Goal: Task Accomplishment & Management: Manage account settings

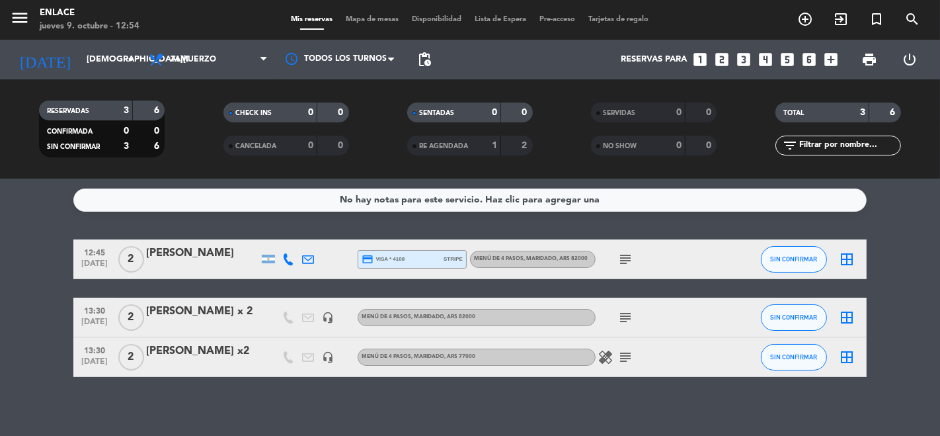
click at [198, 314] on div "[PERSON_NAME] x 2" at bounding box center [202, 311] width 112 height 17
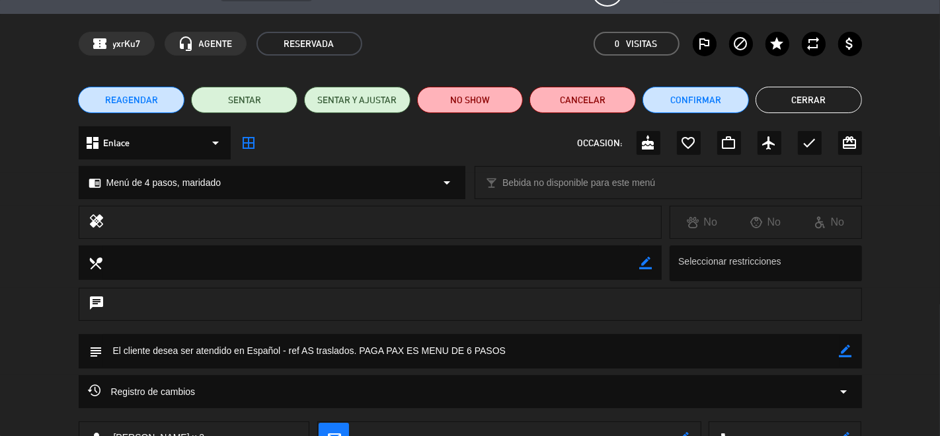
scroll to position [46, 0]
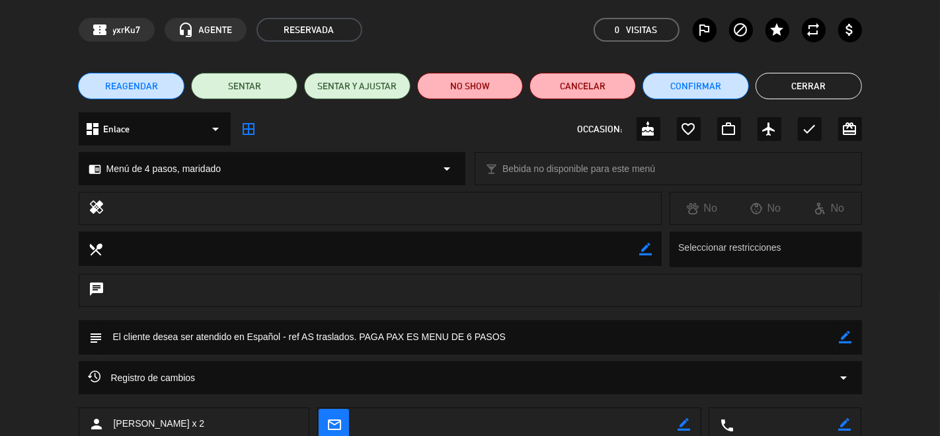
click at [789, 76] on button "Cerrar" at bounding box center [809, 86] width 106 height 26
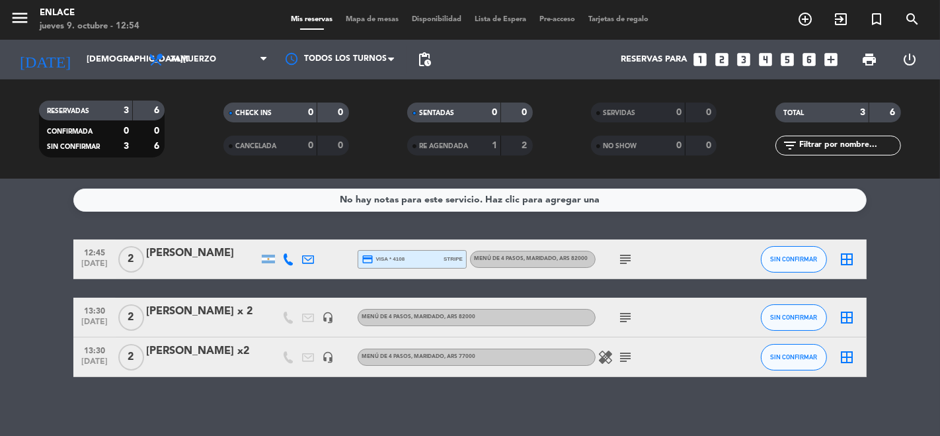
click at [190, 348] on div "[PERSON_NAME] x2" at bounding box center [202, 351] width 112 height 17
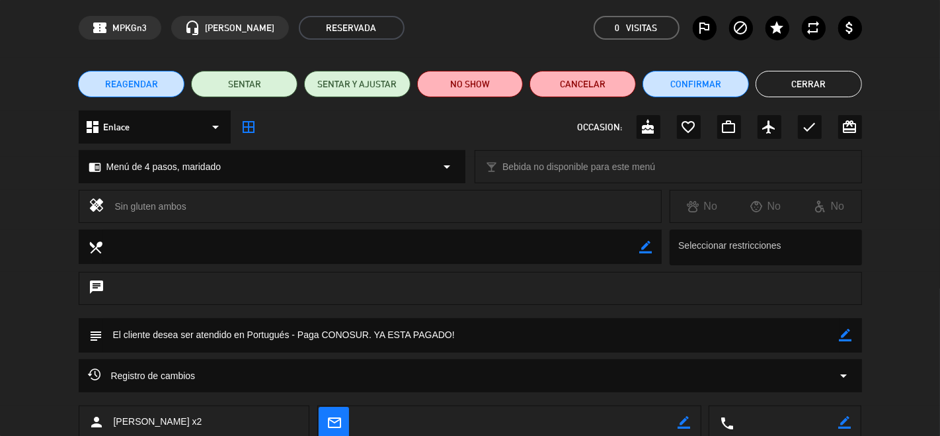
scroll to position [65, 0]
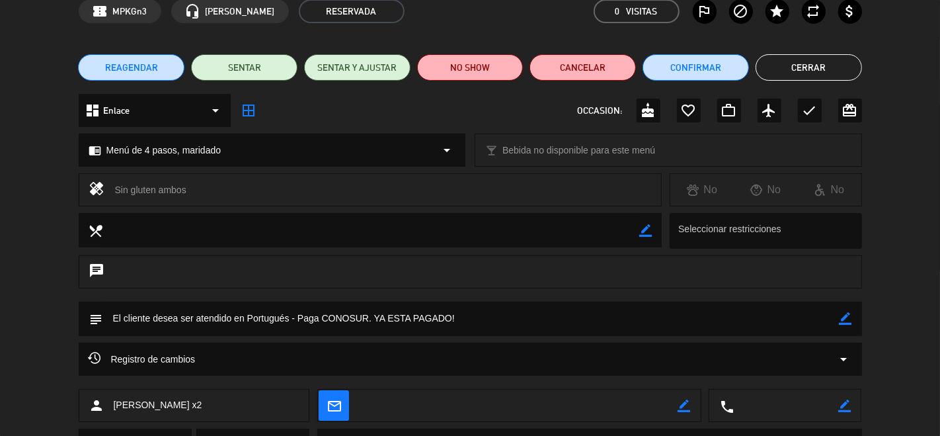
click at [786, 58] on button "Cerrar" at bounding box center [809, 67] width 106 height 26
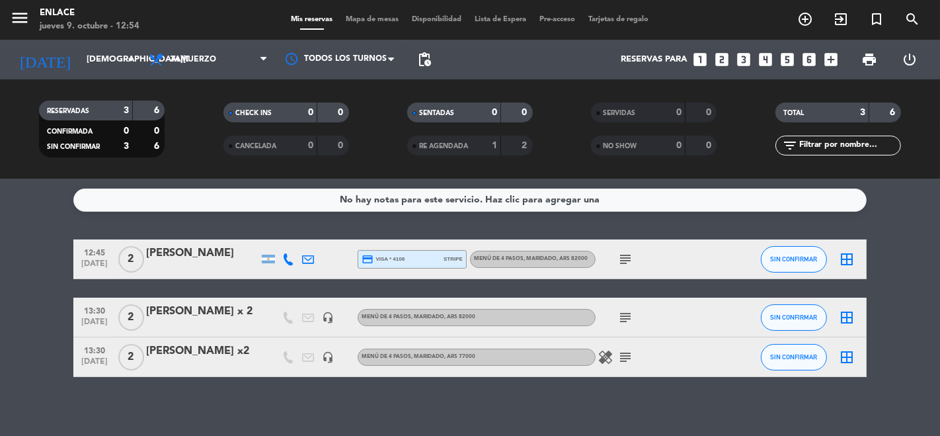
click at [161, 311] on div "[PERSON_NAME] x 2" at bounding box center [202, 311] width 112 height 17
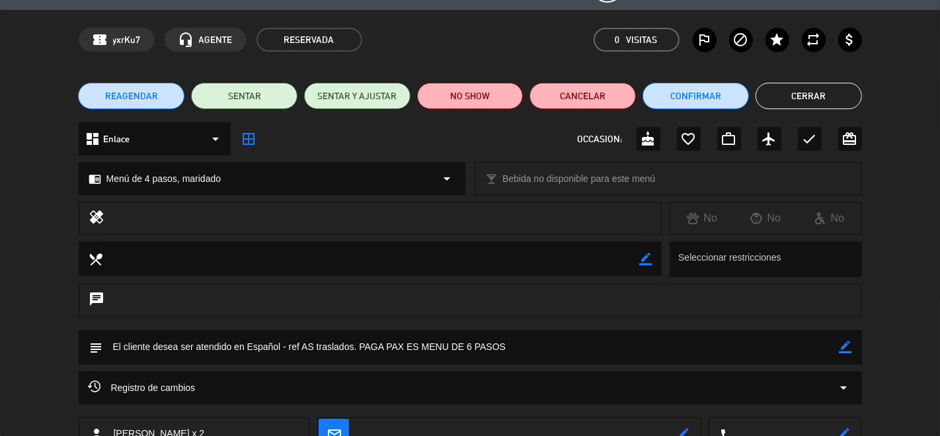
scroll to position [43, 0]
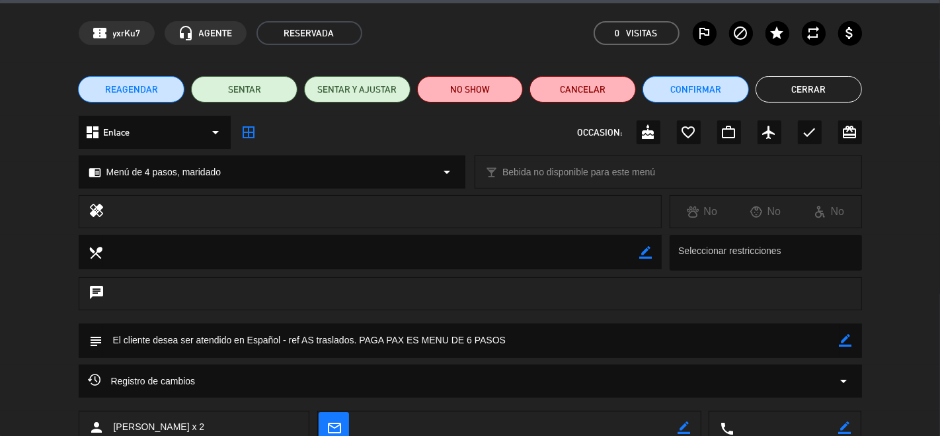
click at [796, 91] on button "Cerrar" at bounding box center [809, 89] width 106 height 26
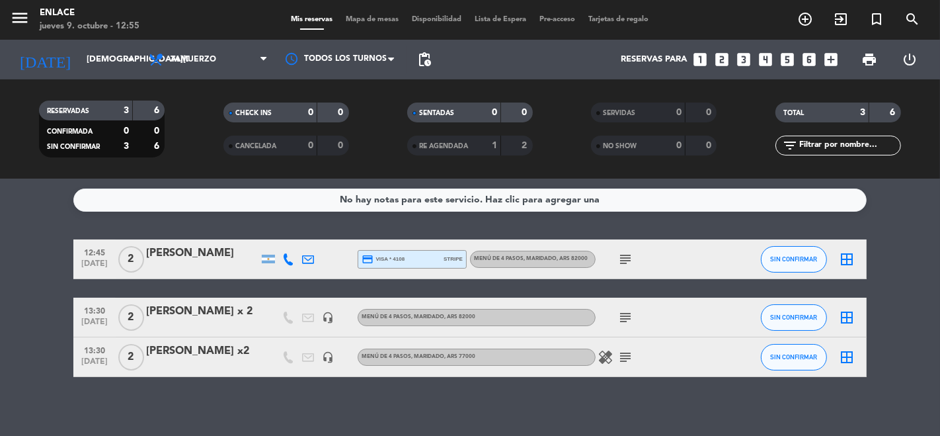
click at [189, 312] on div "[PERSON_NAME] x 2" at bounding box center [202, 311] width 112 height 17
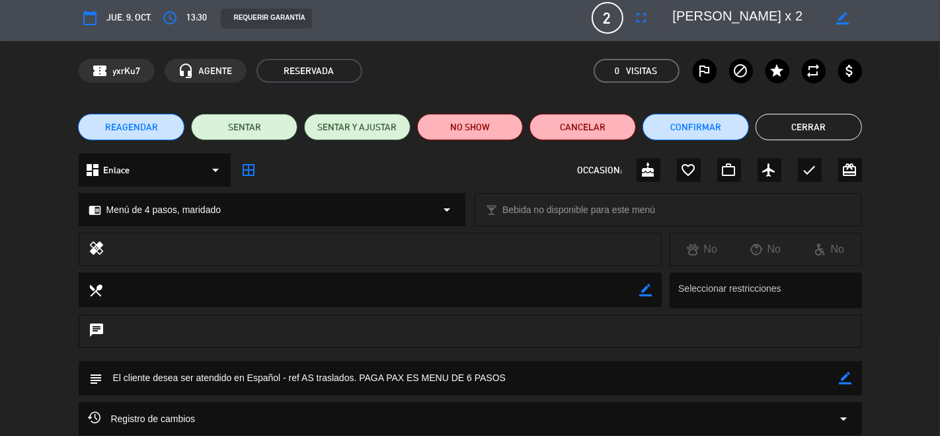
scroll to position [0, 0]
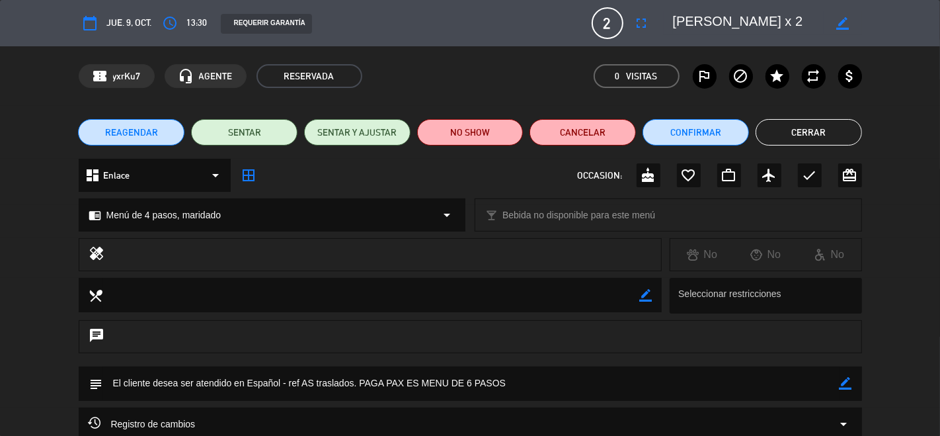
click at [806, 129] on button "Cerrar" at bounding box center [809, 132] width 106 height 26
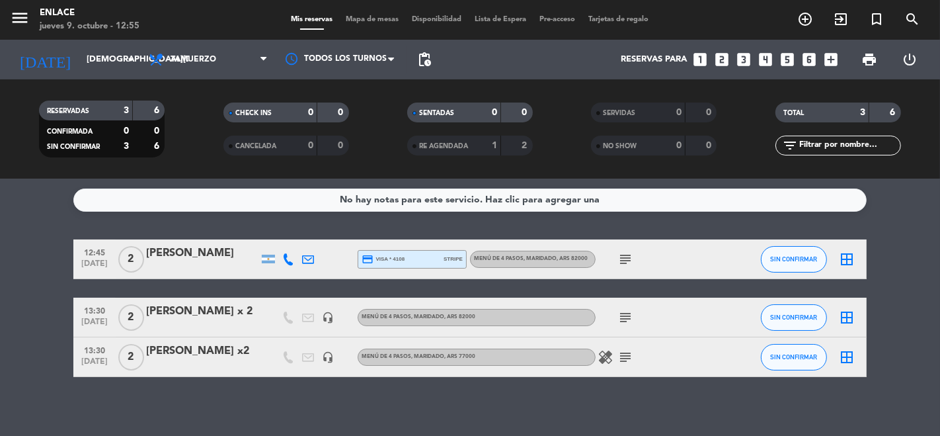
click at [268, 319] on div at bounding box center [269, 317] width 20 height 39
click at [605, 366] on div "healing subject" at bounding box center [655, 356] width 119 height 39
click at [607, 356] on icon "healing" at bounding box center [606, 357] width 16 height 16
click at [624, 352] on icon "subject" at bounding box center [626, 357] width 16 height 16
click at [620, 313] on icon "subject" at bounding box center [626, 317] width 16 height 16
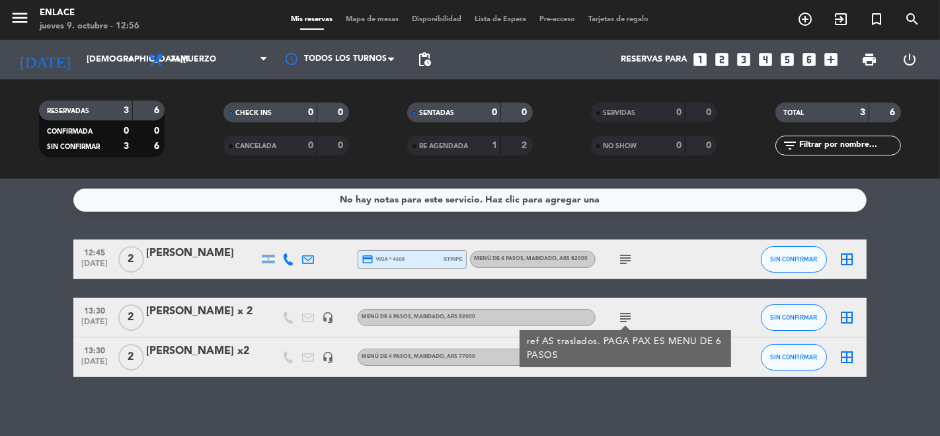
click at [220, 284] on div "12:45 [DATE] 2 [PERSON_NAME] credit_card visa * 4108 stripe Menú de 4 pasos, ma…" at bounding box center [470, 308] width 794 height 138
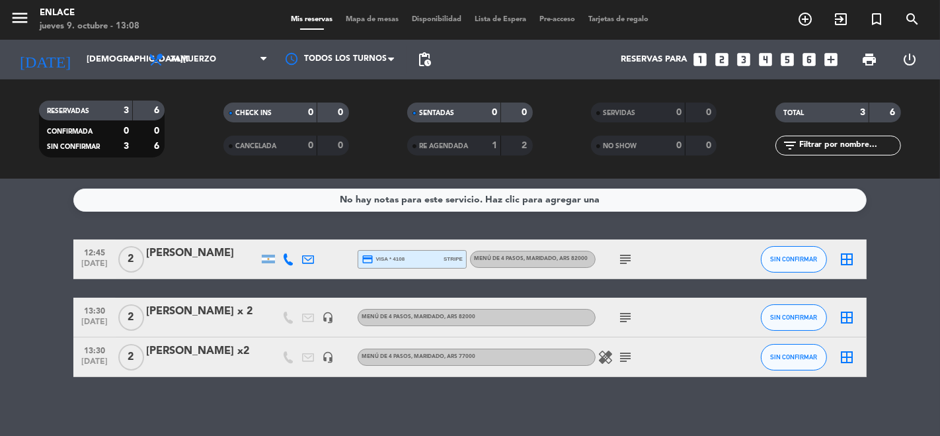
click at [513, 261] on span "Menú de 4 pasos, maridado , ARS 82000" at bounding box center [531, 258] width 114 height 5
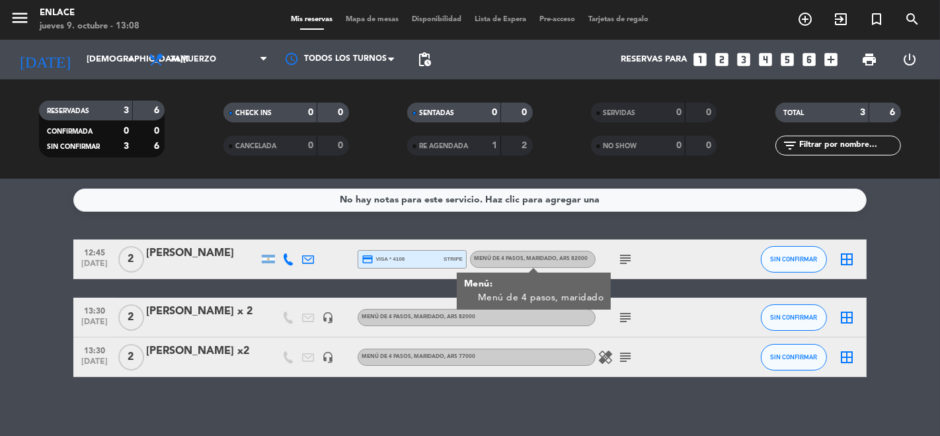
click at [222, 255] on div "[PERSON_NAME]" at bounding box center [202, 253] width 112 height 17
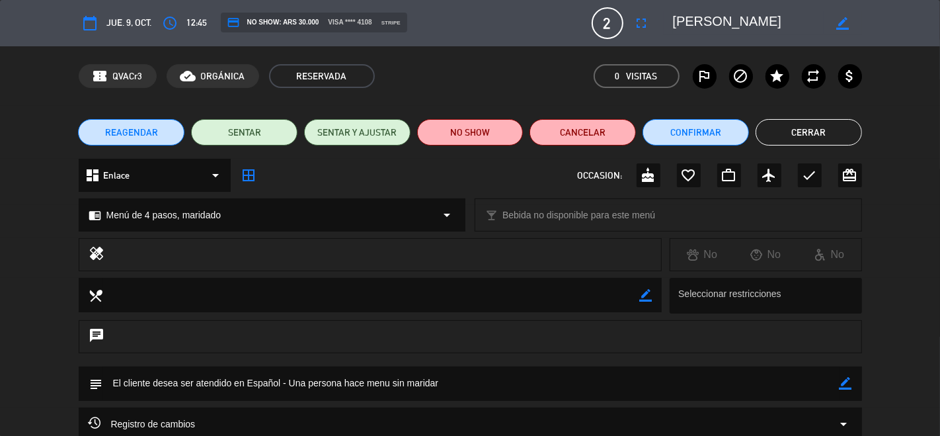
click at [803, 132] on button "Cerrar" at bounding box center [809, 132] width 106 height 26
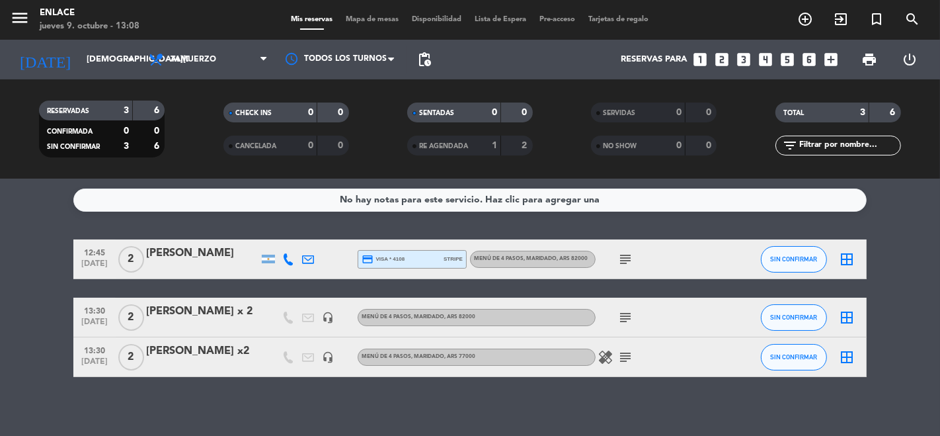
click at [164, 309] on div "[PERSON_NAME] x 2" at bounding box center [202, 311] width 112 height 17
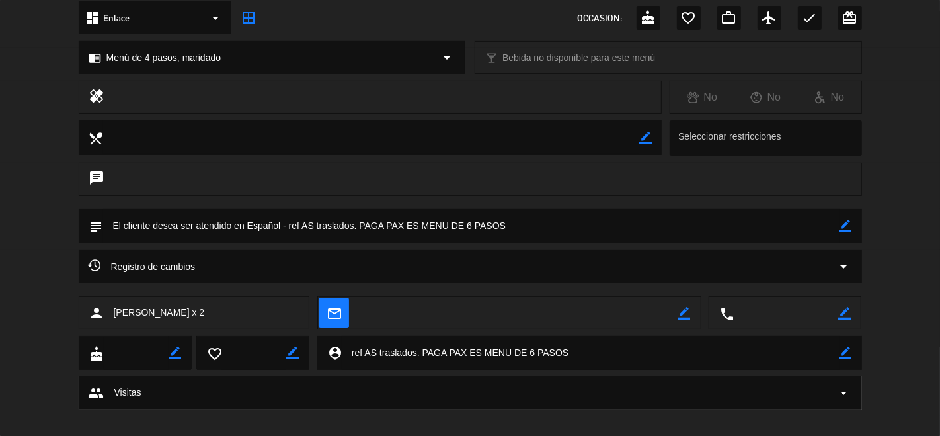
scroll to position [170, 0]
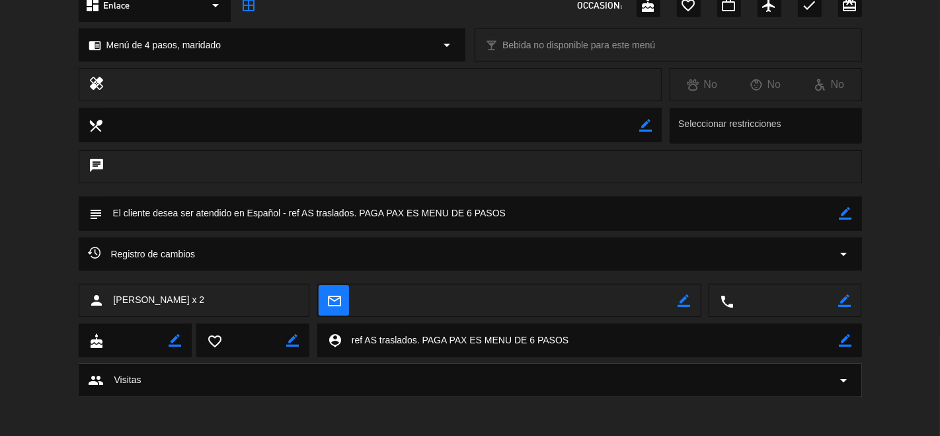
click at [164, 309] on div "person [PERSON_NAME] x 2" at bounding box center [194, 300] width 231 height 33
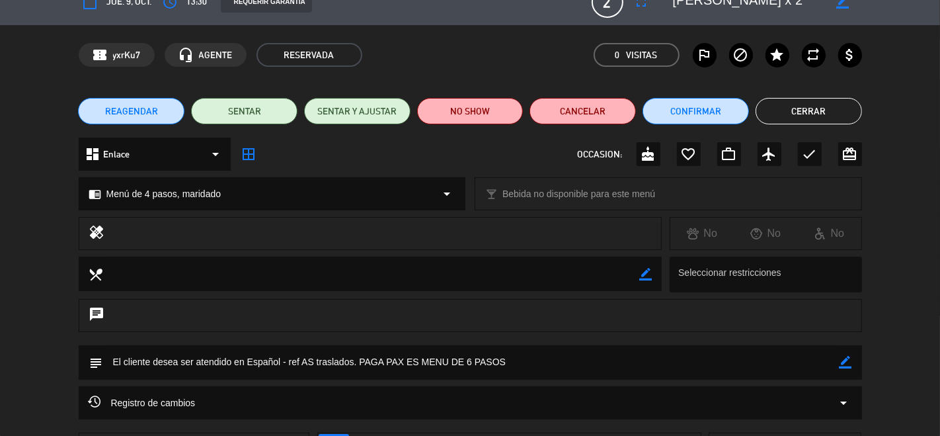
scroll to position [0, 0]
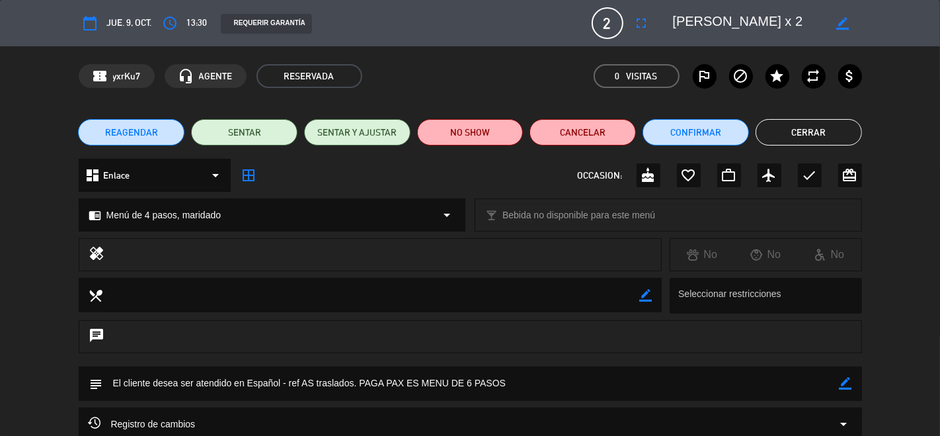
click at [822, 132] on button "Cerrar" at bounding box center [809, 132] width 106 height 26
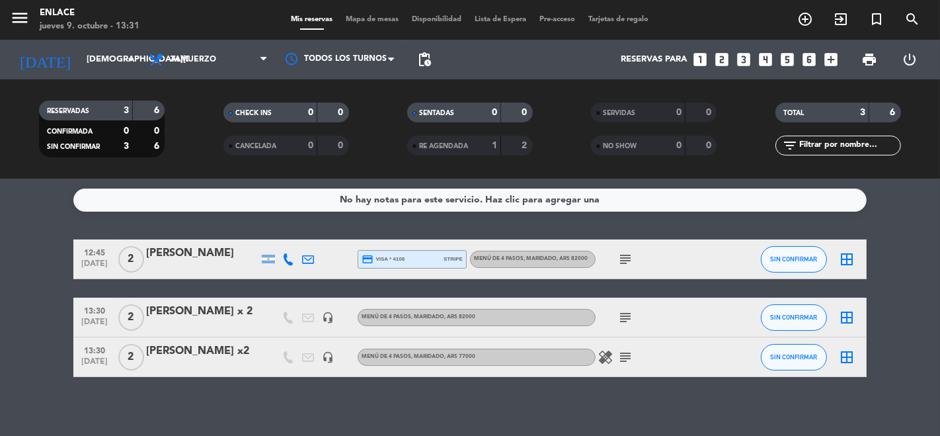
click at [630, 361] on icon "subject" at bounding box center [626, 357] width 16 height 16
click at [610, 354] on icon "healing" at bounding box center [606, 357] width 16 height 16
click at [232, 360] on div at bounding box center [202, 365] width 112 height 11
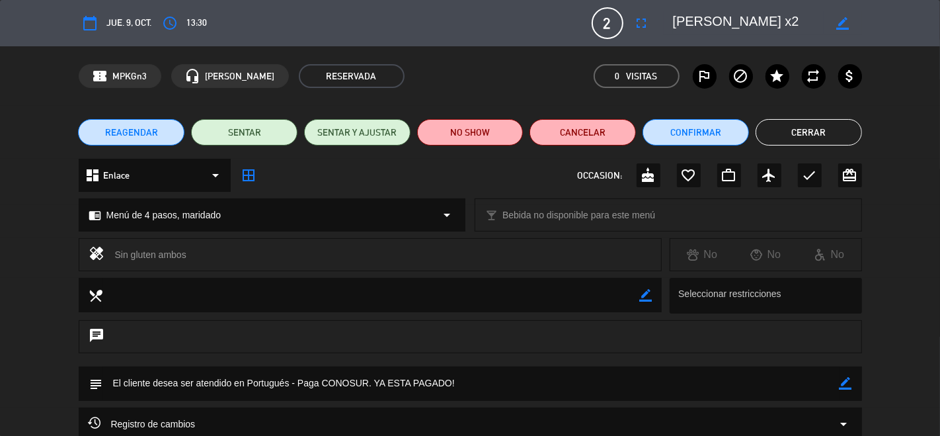
click at [842, 134] on button "Cerrar" at bounding box center [809, 132] width 106 height 26
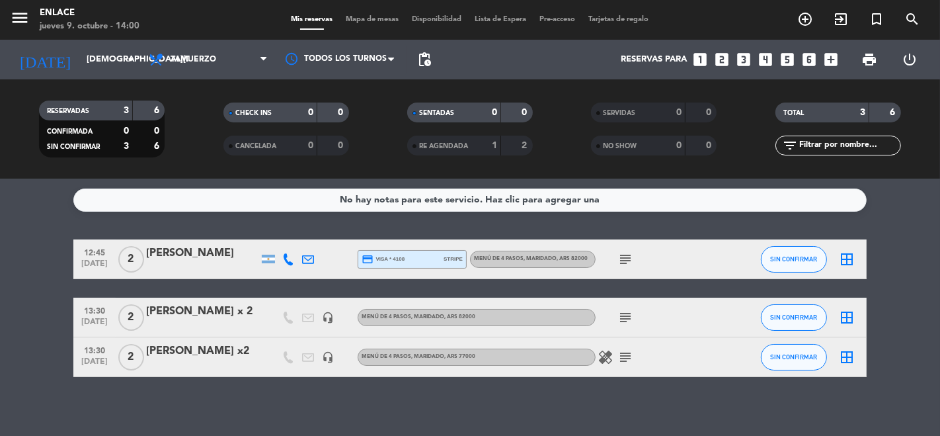
click at [188, 315] on div "[PERSON_NAME] x 2" at bounding box center [202, 311] width 112 height 17
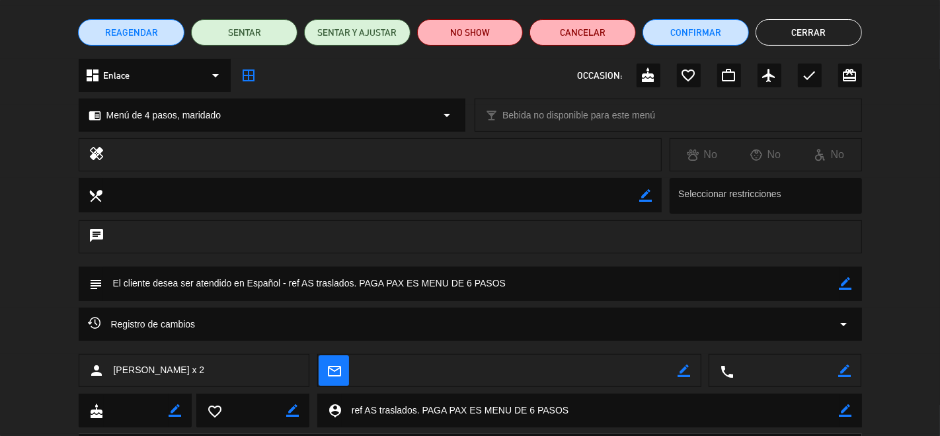
scroll to position [104, 0]
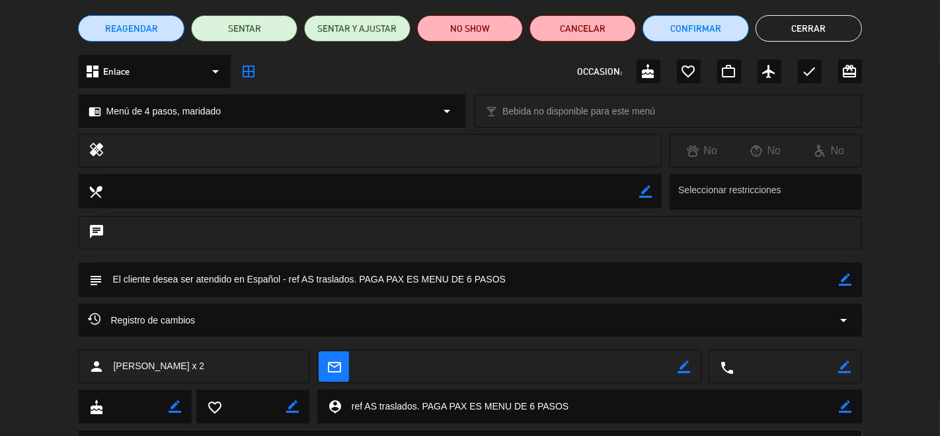
click at [828, 37] on button "Cerrar" at bounding box center [809, 28] width 106 height 26
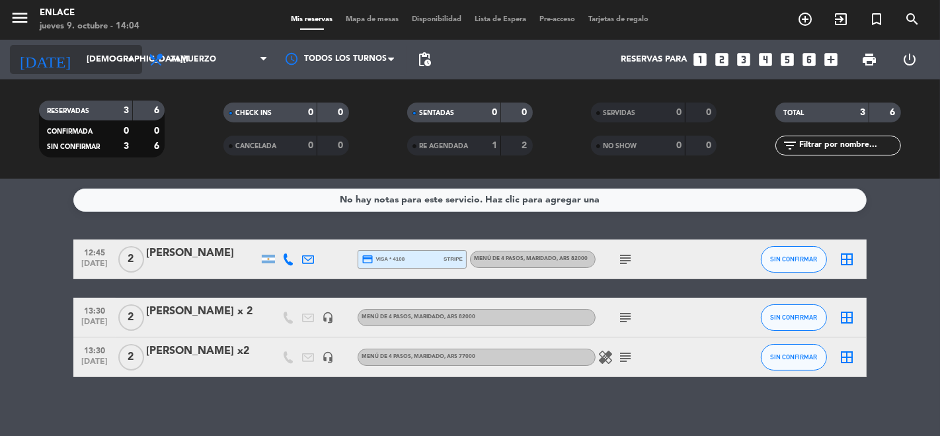
click at [118, 54] on input "[DEMOGRAPHIC_DATA][DATE]" at bounding box center [137, 60] width 115 height 24
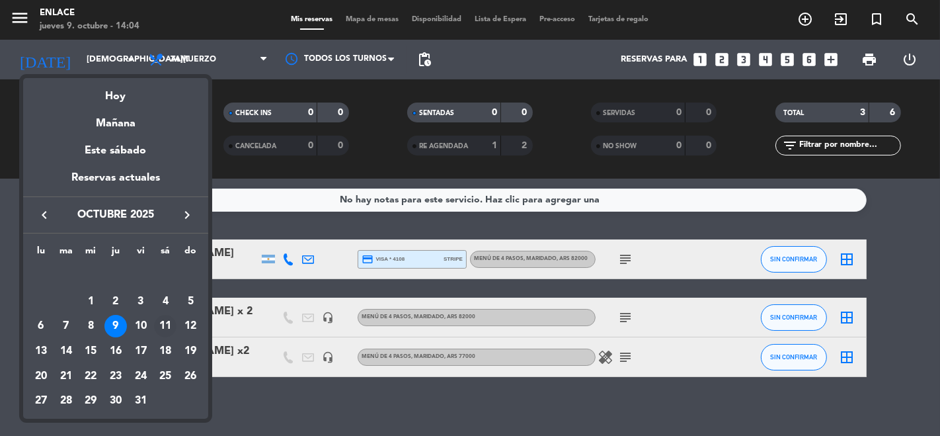
click at [172, 327] on div "11" at bounding box center [165, 326] width 22 height 22
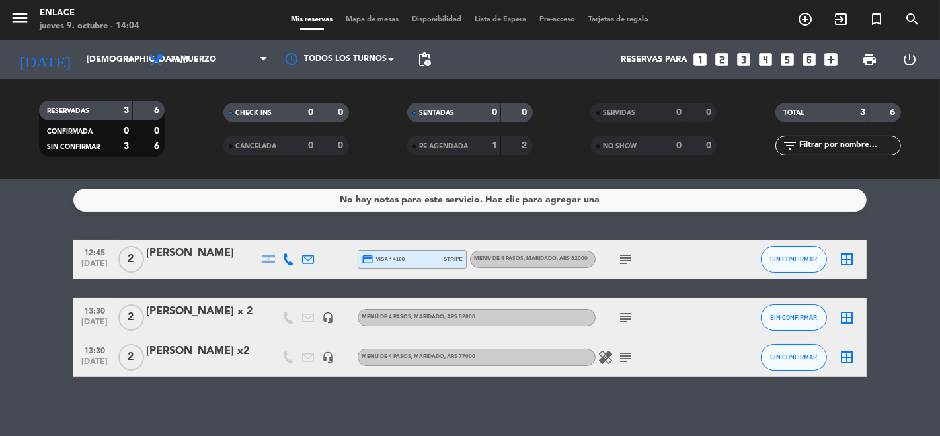
type input "[DATE]"
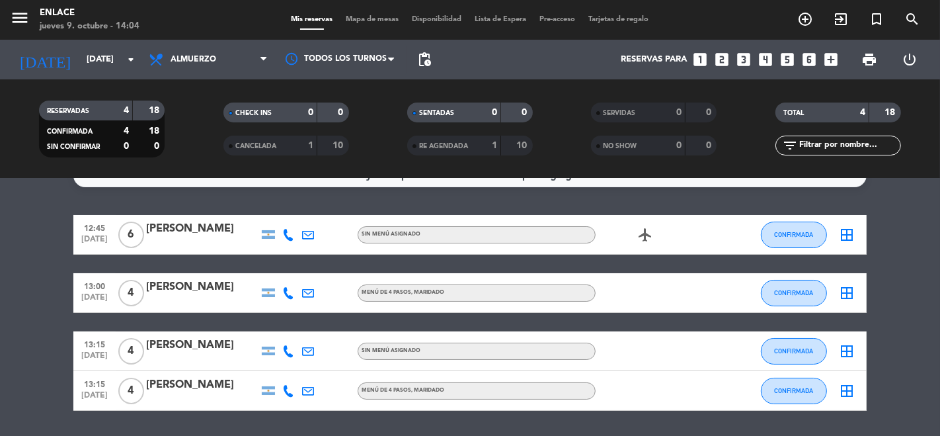
scroll to position [0, 0]
